Goal: Task Accomplishment & Management: Use online tool/utility

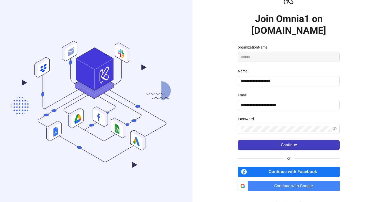
scroll to position [16, 0]
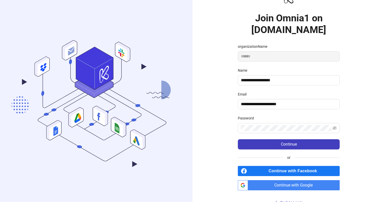
click at [292, 186] on span "Continue with Google" at bounding box center [295, 185] width 90 height 10
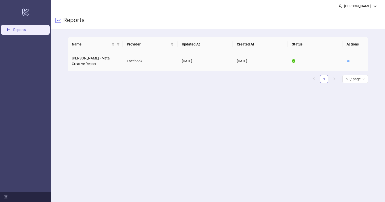
click at [103, 58] on td "[PERSON_NAME] - Meta Creative Report" at bounding box center [95, 61] width 55 height 20
click at [349, 61] on icon "eye" at bounding box center [349, 61] width 4 height 4
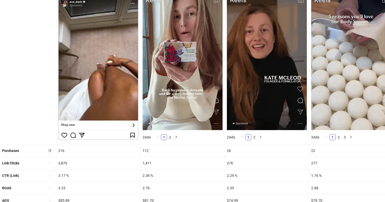
scroll to position [113, 0]
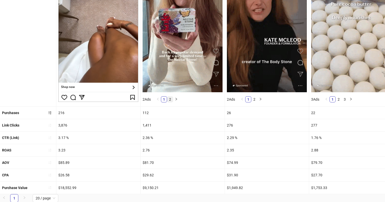
click at [173, 99] on link "2" at bounding box center [170, 100] width 6 height 6
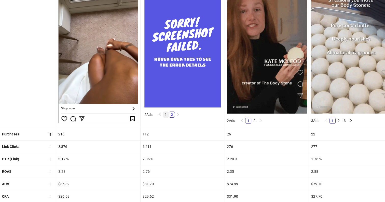
scroll to position [92, 0]
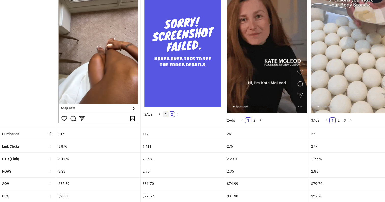
click at [166, 113] on link "1" at bounding box center [166, 115] width 6 height 6
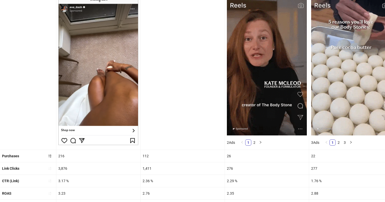
scroll to position [63, 0]
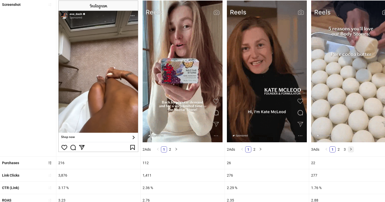
click at [352, 151] on button "button" at bounding box center [351, 150] width 6 height 6
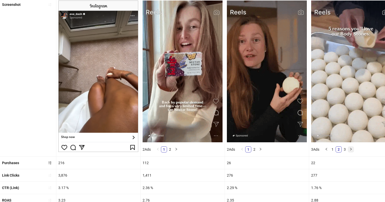
click at [352, 151] on button "button" at bounding box center [351, 150] width 6 height 6
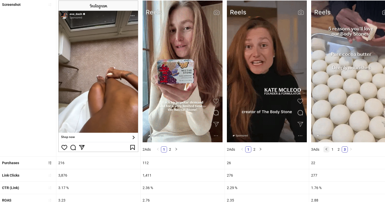
click at [328, 149] on icon "left" at bounding box center [326, 149] width 3 height 3
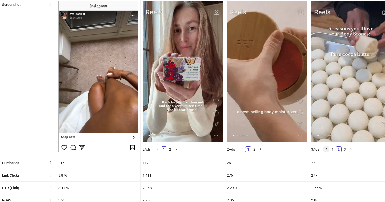
click at [328, 149] on icon "left" at bounding box center [326, 149] width 3 height 3
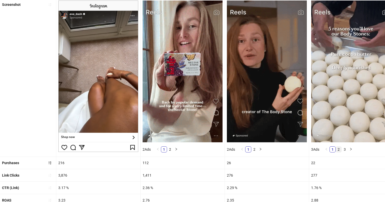
click at [339, 148] on link "2" at bounding box center [339, 150] width 6 height 6
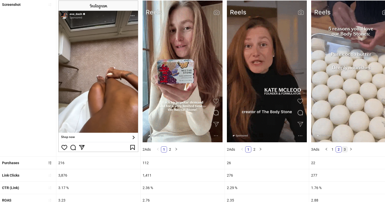
click at [344, 151] on link "3" at bounding box center [345, 150] width 6 height 6
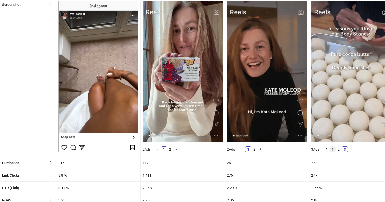
click at [331, 149] on link "1" at bounding box center [333, 150] width 6 height 6
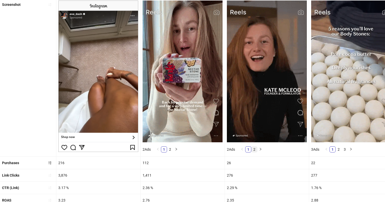
click at [257, 150] on link "2" at bounding box center [254, 150] width 6 height 6
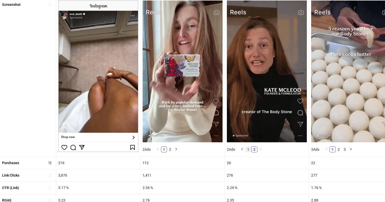
click at [246, 149] on link "1" at bounding box center [248, 150] width 6 height 6
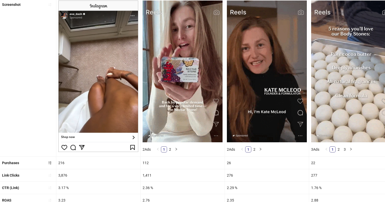
click at [239, 149] on ul "1 2" at bounding box center [251, 150] width 28 height 10
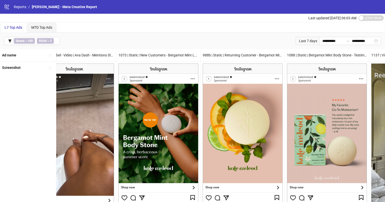
scroll to position [0, 308]
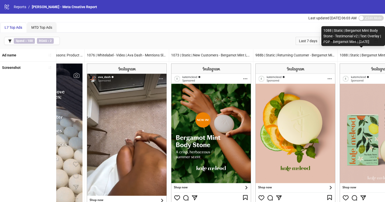
click at [335, 43] on div "1088 | Static | Bergamot Mint Body Stone - Testimonial v2 | Text Overlay | PDP …" at bounding box center [353, 36] width 64 height 20
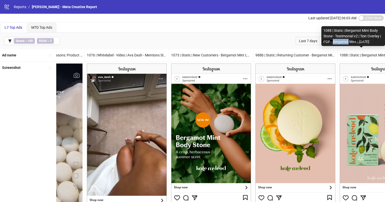
click at [335, 43] on div "1088 | Static | Bergamot Mint Body Stone - Testimonial v2 | Text Overlay | PDP …" at bounding box center [353, 36] width 64 height 20
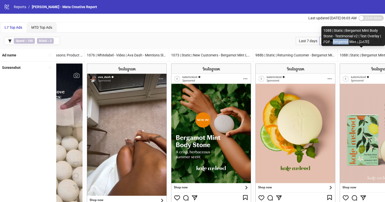
click at [319, 40] on div "**********" at bounding box center [350, 41] width 62 height 8
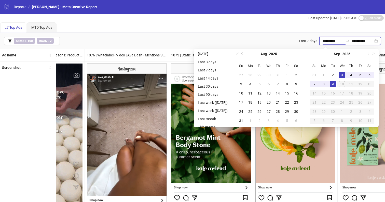
click at [322, 41] on input "**********" at bounding box center [332, 41] width 21 height 6
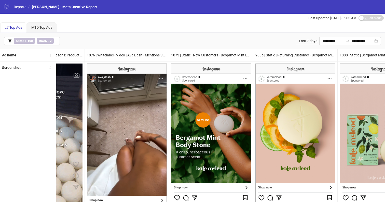
click at [290, 32] on div "L7 Top Ads MTD Top Ads" at bounding box center [192, 27] width 384 height 10
